Goal: Task Accomplishment & Management: Use online tool/utility

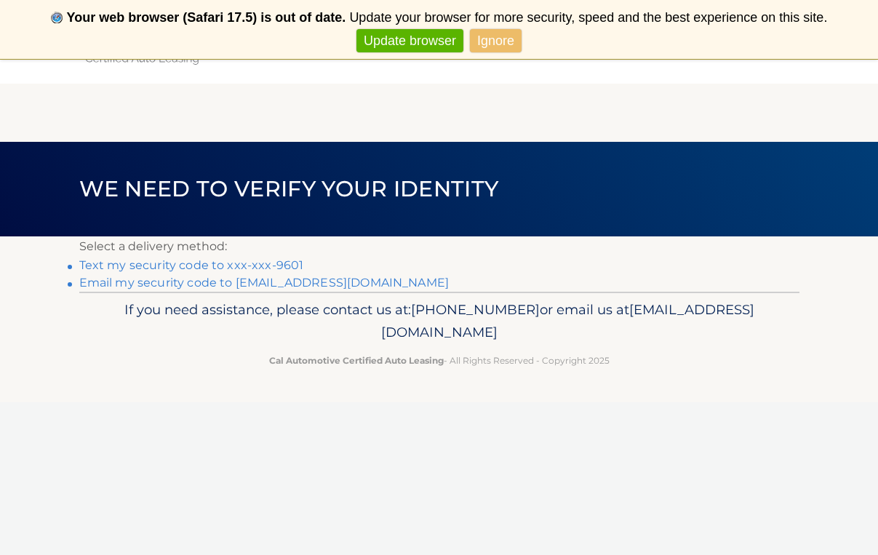
click at [195, 260] on link "Text my security code to xxx-xxx-9601" at bounding box center [191, 265] width 225 height 14
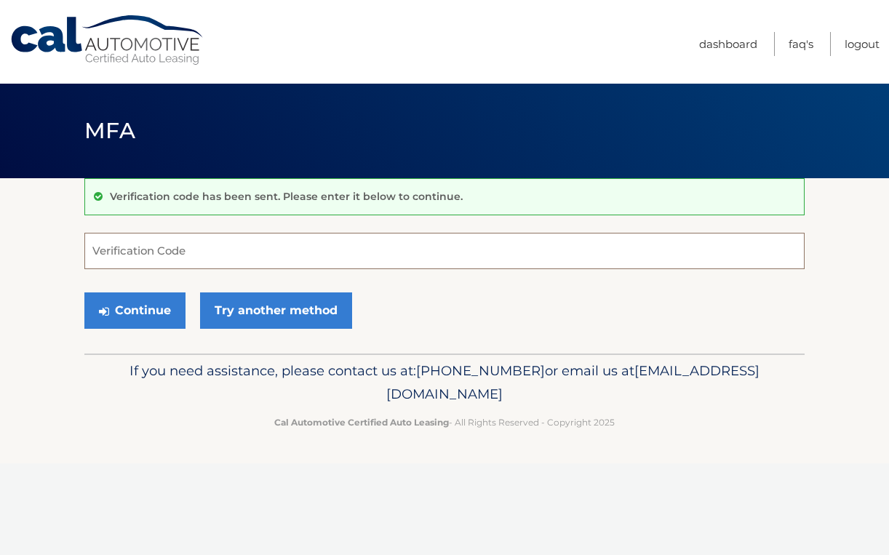
click at [222, 247] on input "Verification Code" at bounding box center [444, 251] width 720 height 36
type input "444049"
click at [135, 310] on button "Continue" at bounding box center [134, 310] width 101 height 36
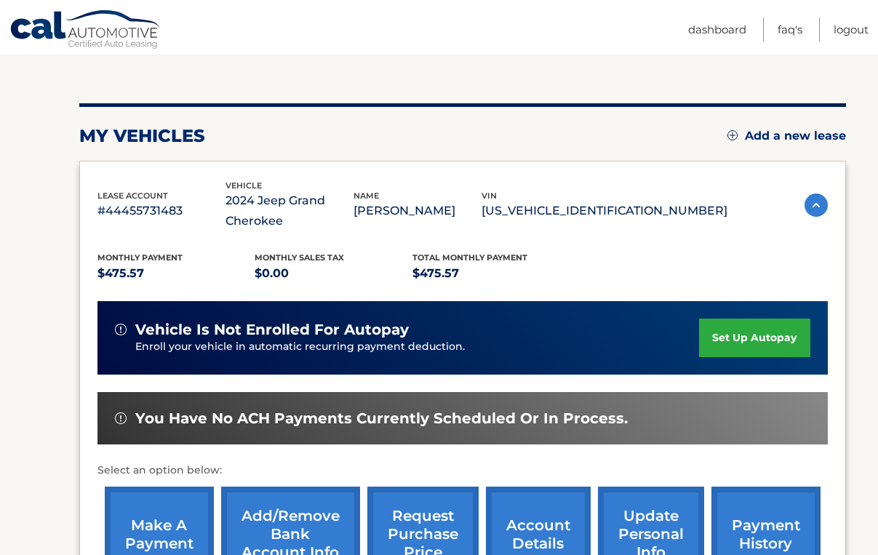
scroll to position [343, 0]
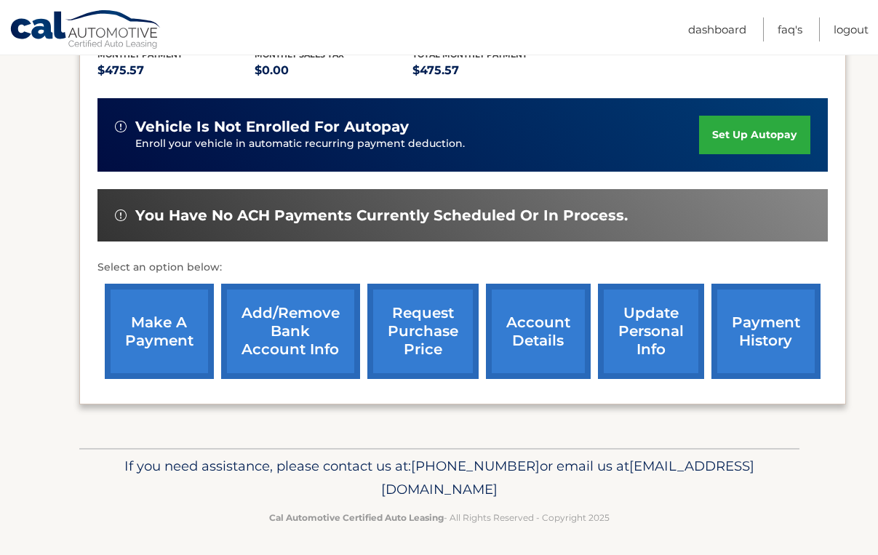
click at [157, 326] on link "make a payment" at bounding box center [159, 331] width 109 height 95
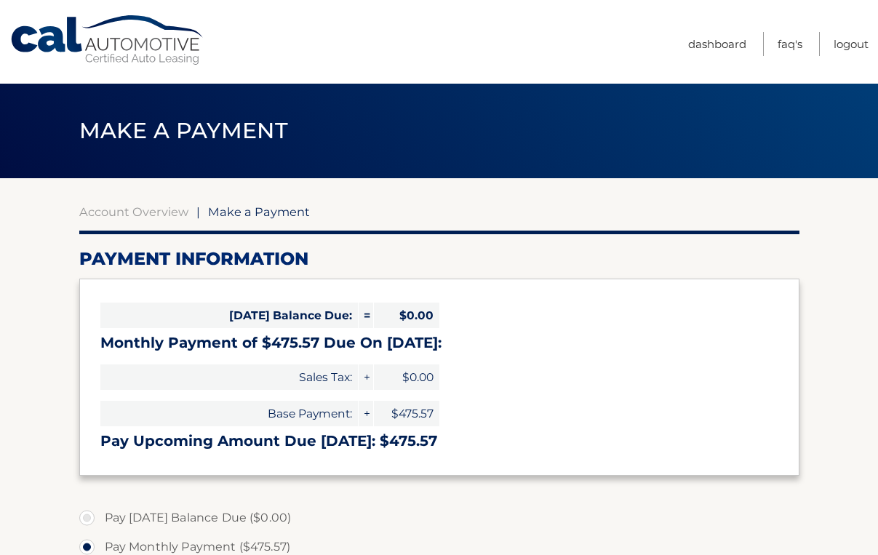
select select "OGExODY1ODUtOTAxNS00MTllLWJjZTAtMmFkNDdmYzIyZDQ4"
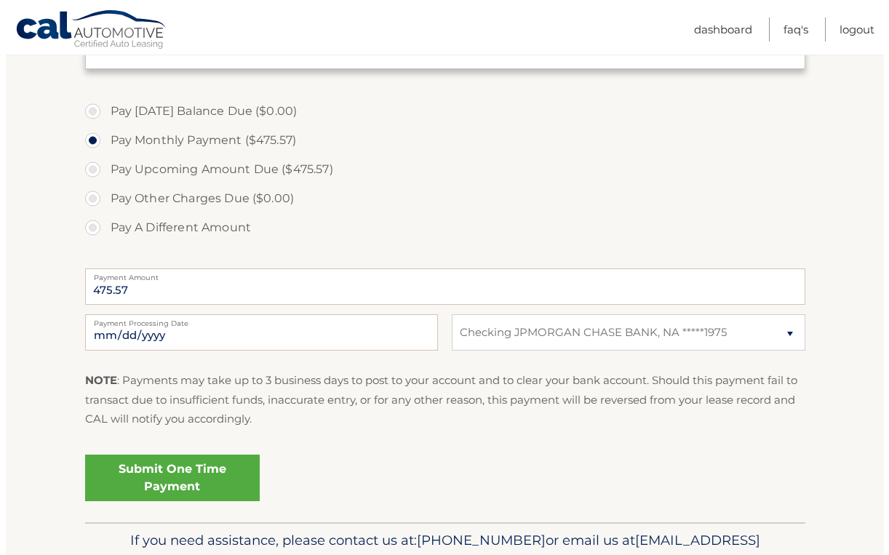
scroll to position [481, 0]
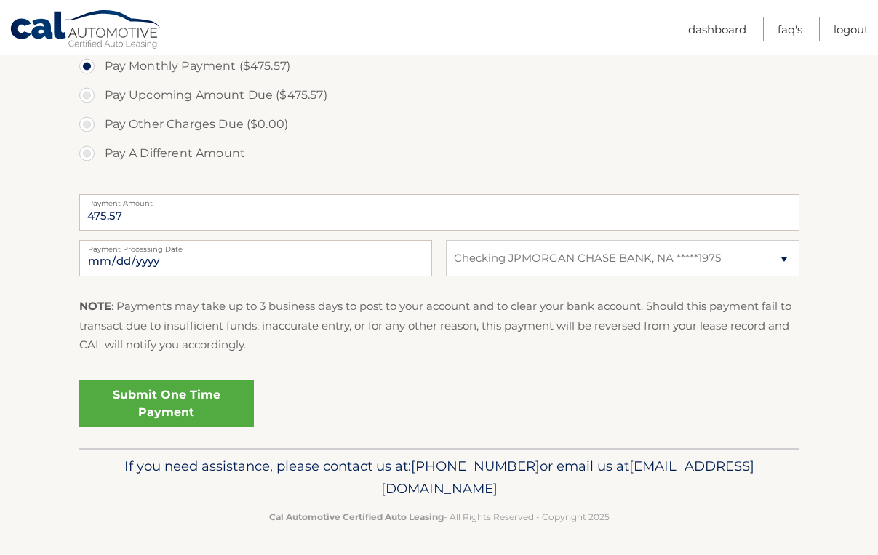
click at [164, 403] on link "Submit One Time Payment" at bounding box center [166, 403] width 175 height 47
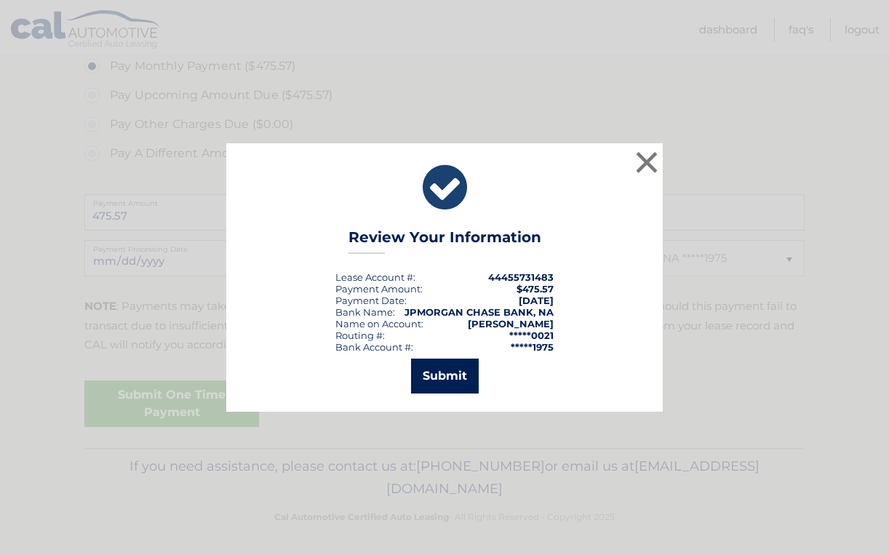
click at [454, 376] on button "Submit" at bounding box center [445, 375] width 68 height 35
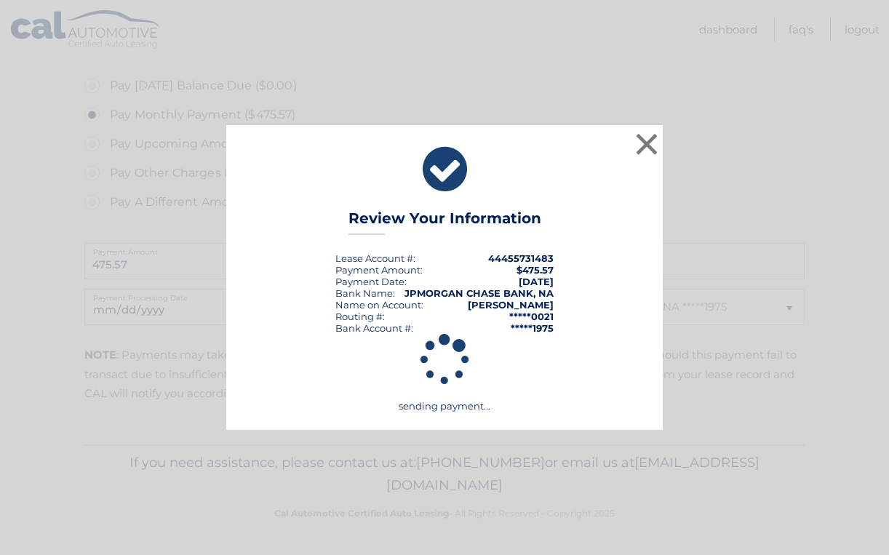
scroll to position [428, 0]
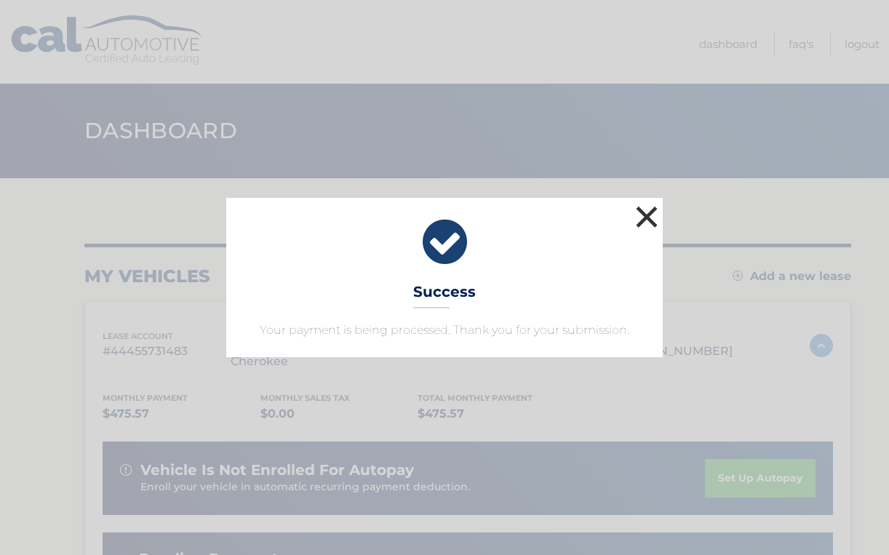
click at [641, 220] on button "×" at bounding box center [646, 216] width 29 height 29
